Goal: Task Accomplishment & Management: Manage account settings

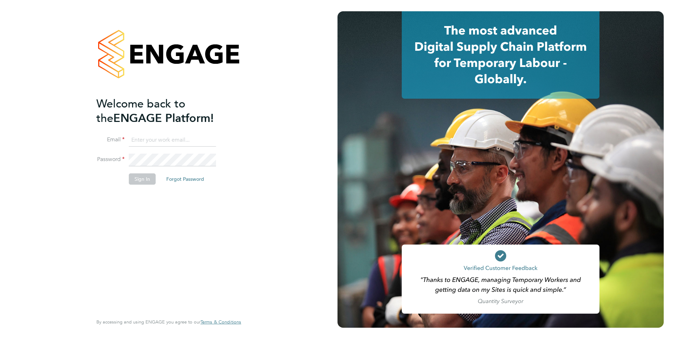
type input "iqbal.hussain@ncclondon.ac.uk"
click at [143, 179] on button "Sign In" at bounding box center [142, 179] width 27 height 11
click at [145, 180] on div "Sorry, we are having problems connecting to our services." at bounding box center [168, 169] width 337 height 339
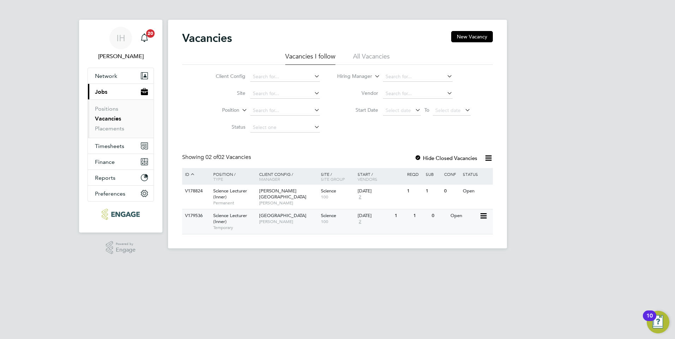
click at [277, 220] on span "[PERSON_NAME]" at bounding box center [288, 222] width 58 height 6
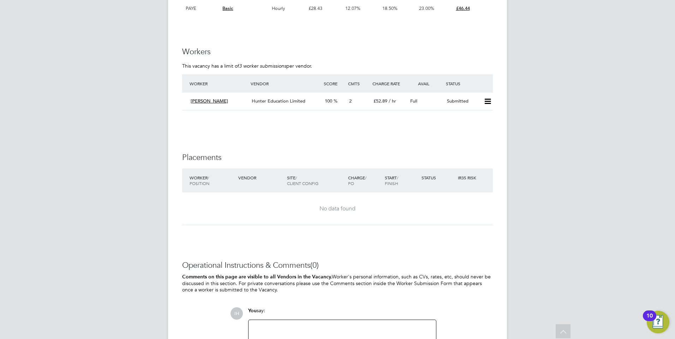
scroll to position [1129, 0]
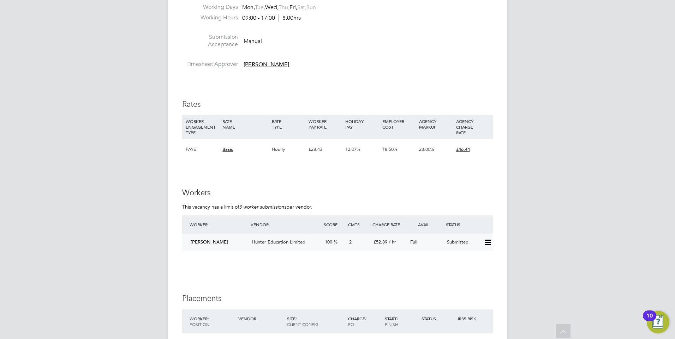
drag, startPoint x: 489, startPoint y: 243, endPoint x: 487, endPoint y: 251, distance: 8.3
click at [488, 243] on icon at bounding box center [487, 243] width 9 height 6
click at [473, 257] on li "Offer" at bounding box center [478, 258] width 25 height 10
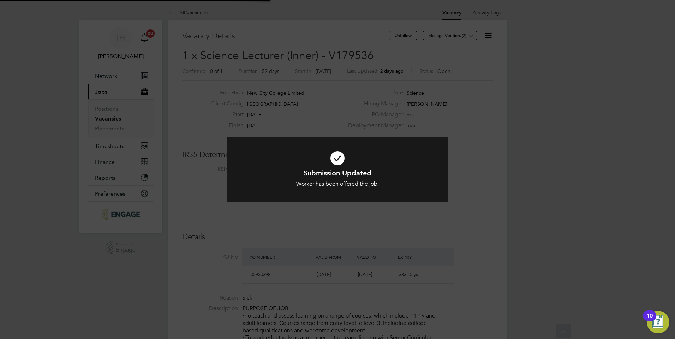
scroll to position [21, 49]
click at [194, 209] on div "Submission Updated Worker has been offered the job. Cancel Okay" at bounding box center [337, 169] width 675 height 339
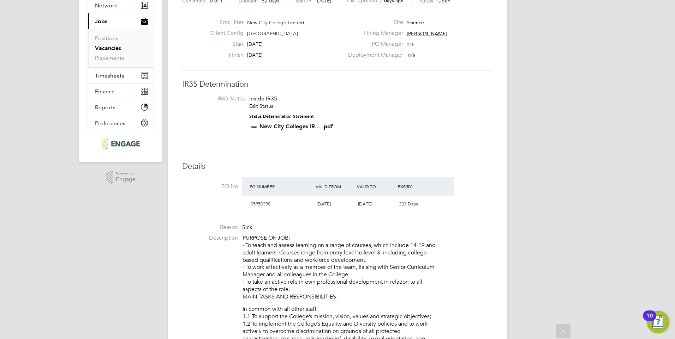
scroll to position [0, 0]
